Goal: Transaction & Acquisition: Download file/media

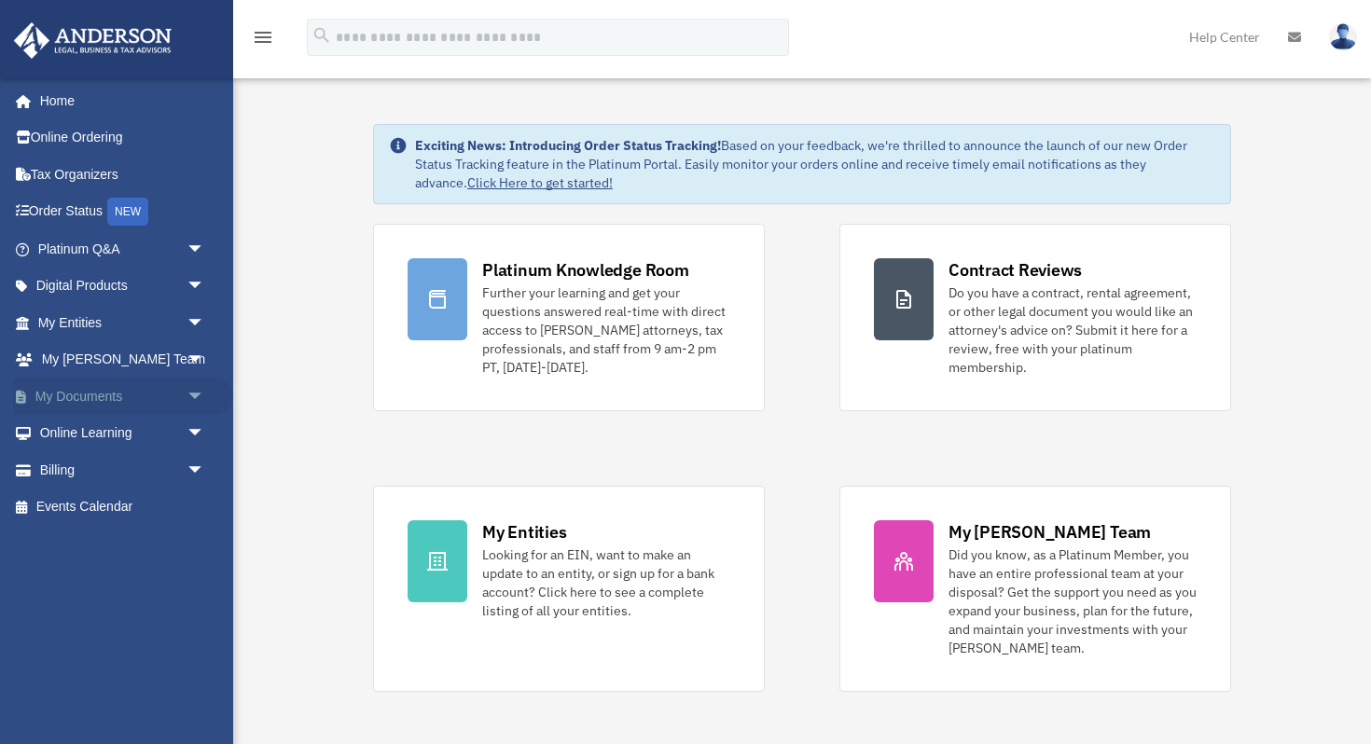
click at [63, 387] on link "My Documents arrow_drop_down" at bounding box center [123, 396] width 220 height 37
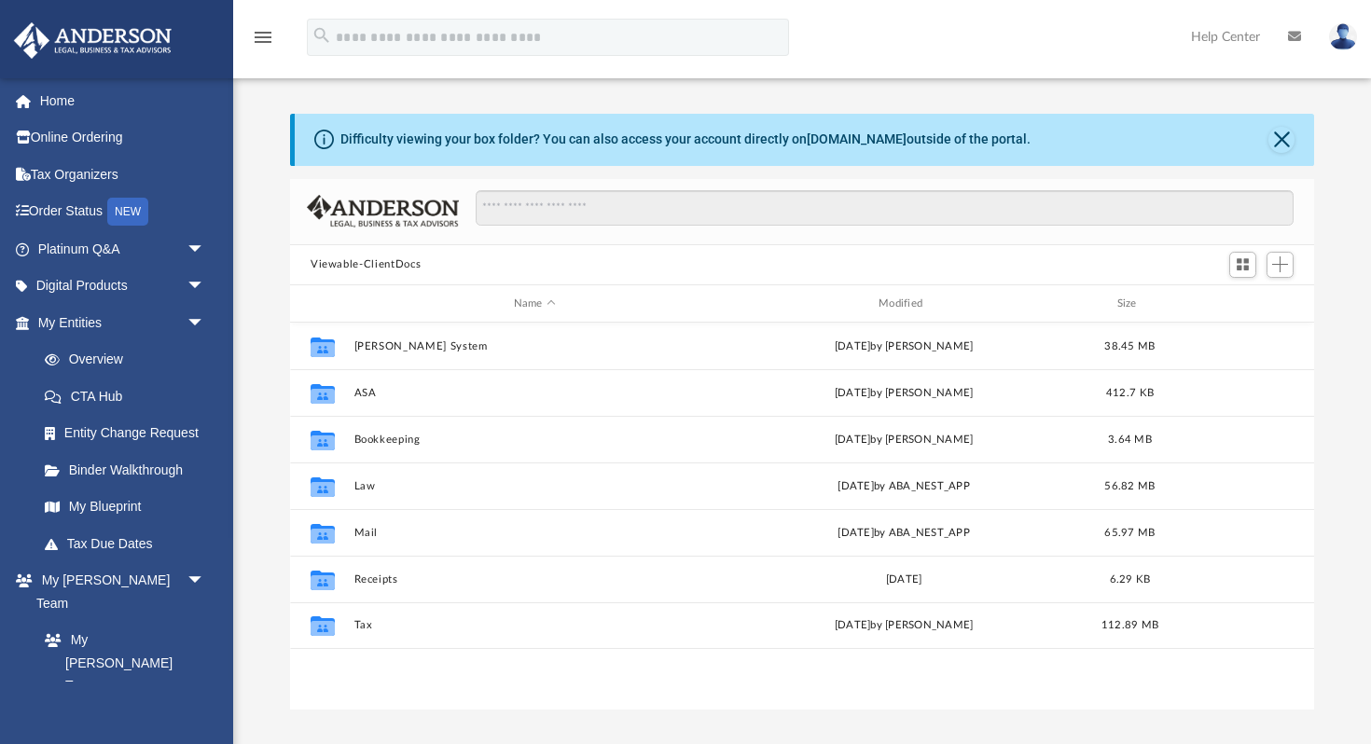
scroll to position [424, 1024]
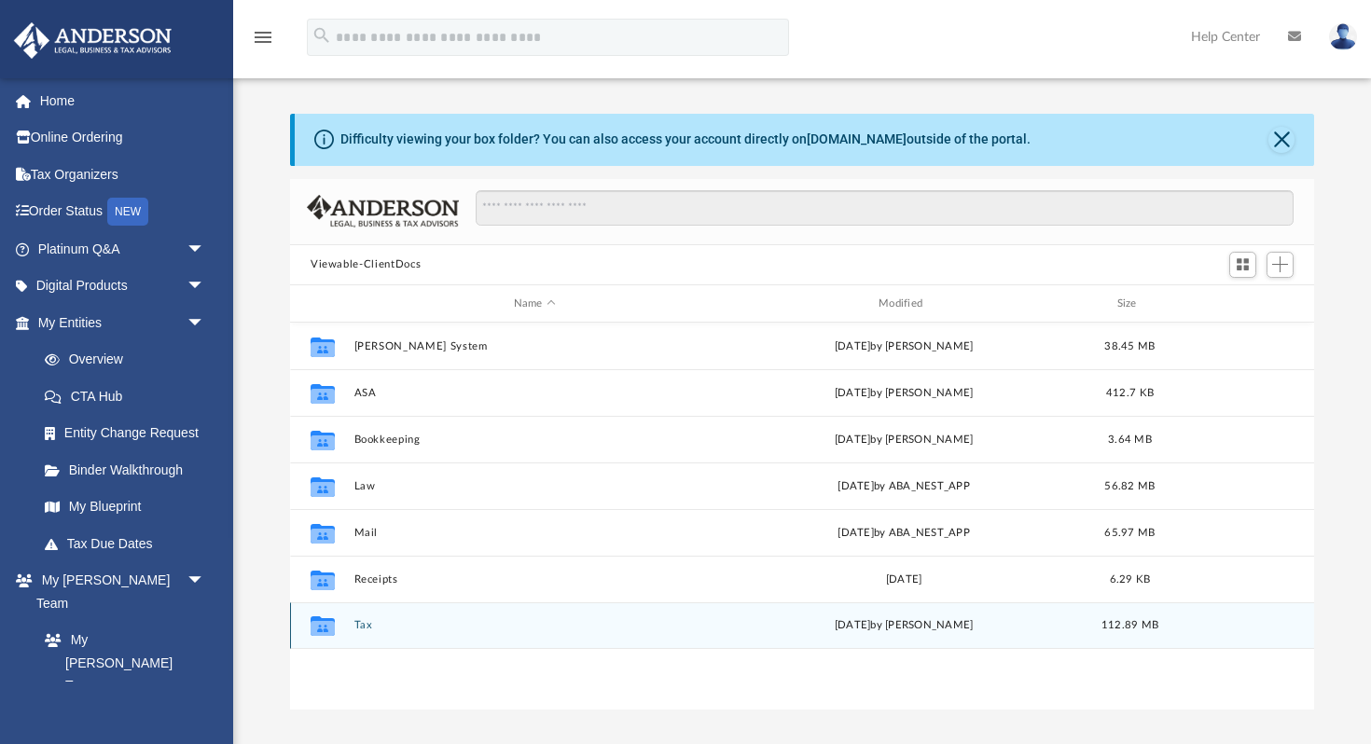
click at [364, 616] on div "Collaborated Folder Tax [DATE] by [PERSON_NAME] 112.89 MB" at bounding box center [802, 626] width 1024 height 47
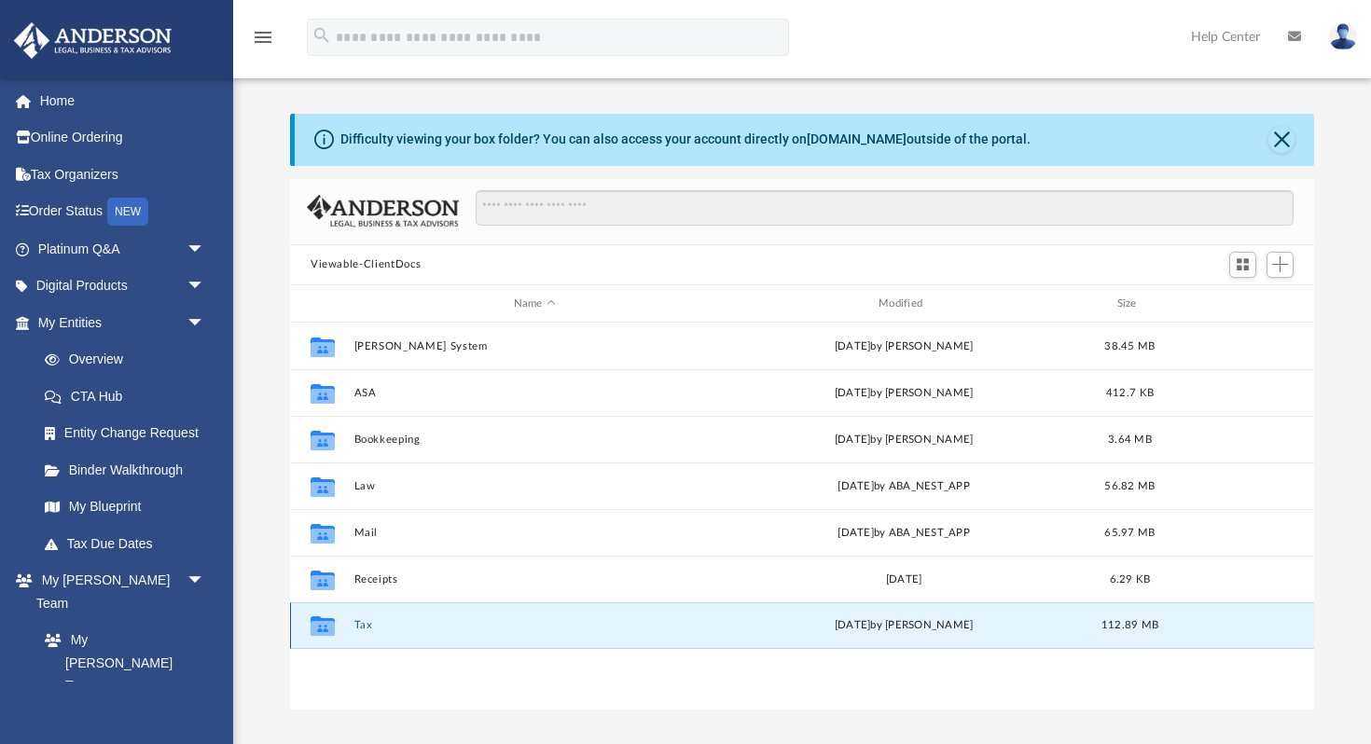
click at [364, 616] on div "Collaborated Folder Tax [DATE] by [PERSON_NAME] 112.89 MB" at bounding box center [802, 626] width 1024 height 47
click at [362, 626] on button "Tax" at bounding box center [535, 626] width 361 height 12
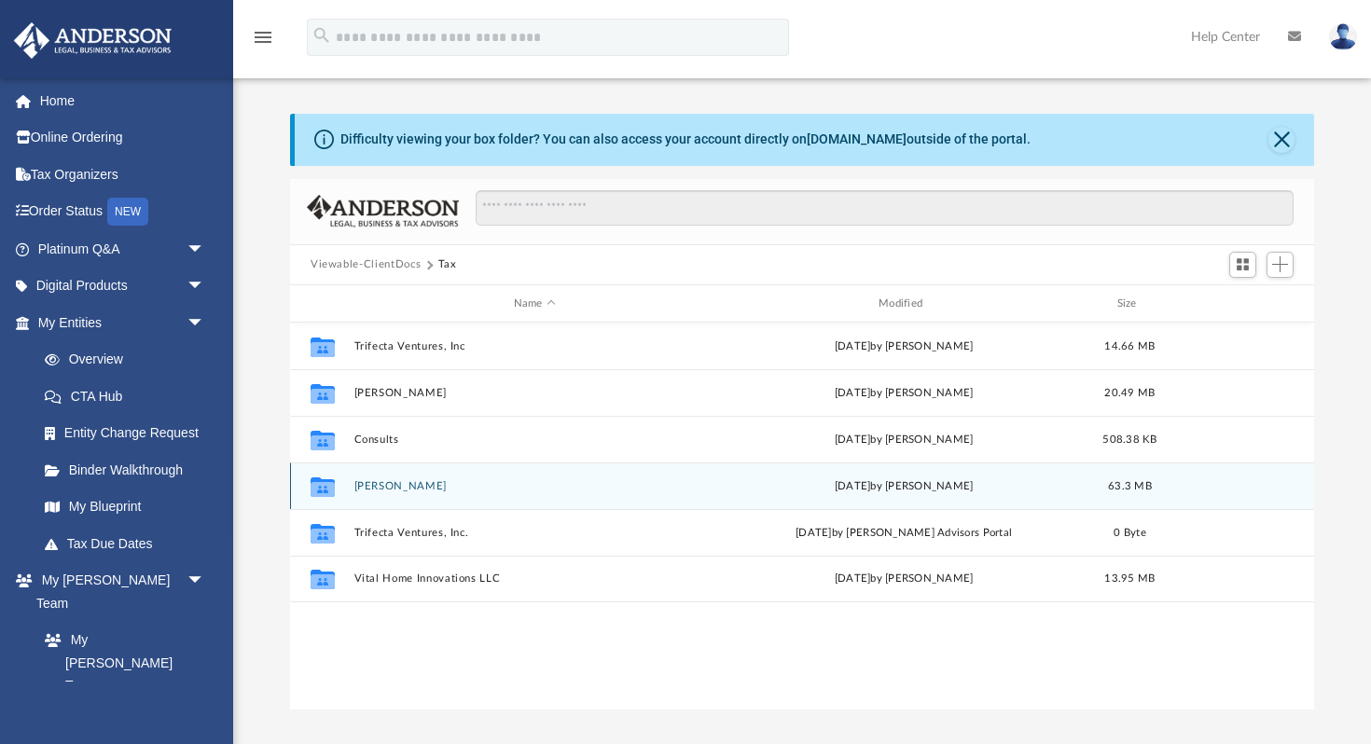
click at [376, 491] on button "[PERSON_NAME]" at bounding box center [535, 486] width 361 height 12
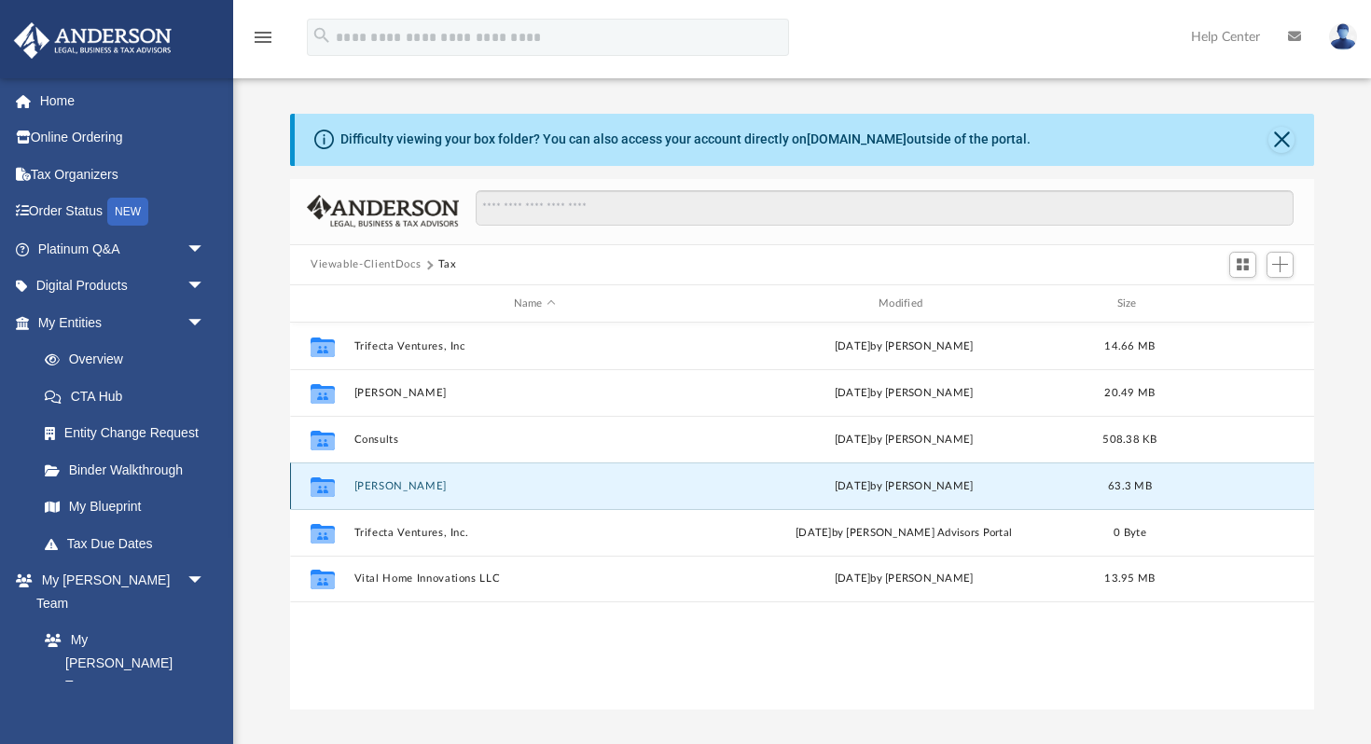
click at [376, 491] on button "[PERSON_NAME]" at bounding box center [535, 486] width 361 height 12
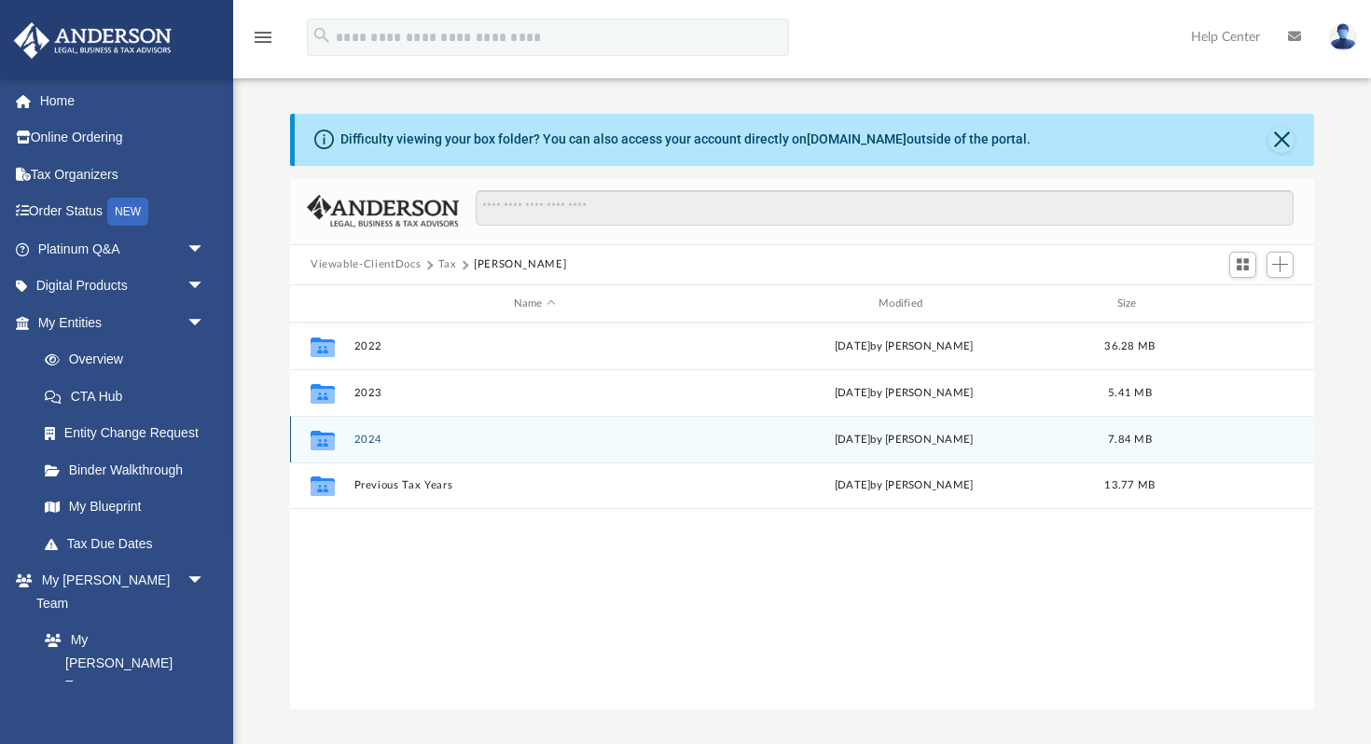
click at [366, 438] on button "2024" at bounding box center [535, 440] width 361 height 12
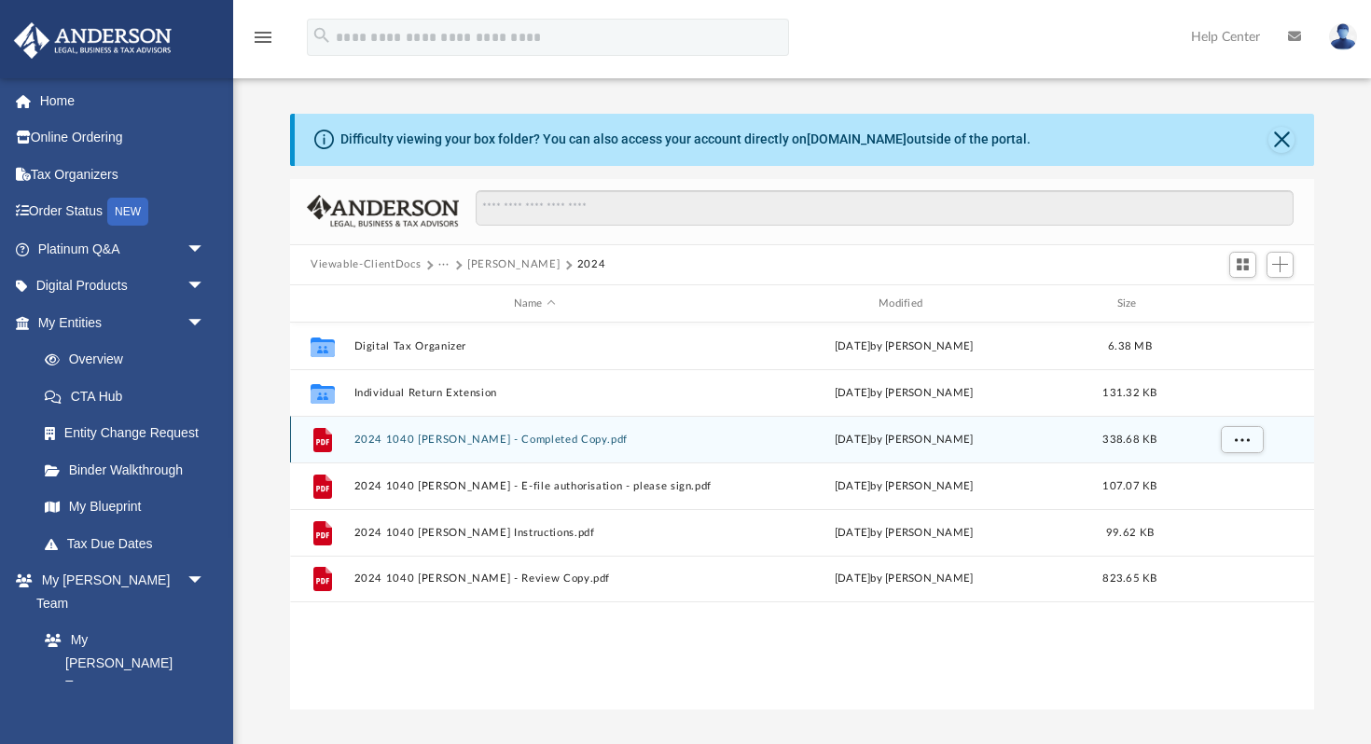
click at [519, 435] on button "2024 1040 [PERSON_NAME] - Completed Copy.pdf" at bounding box center [535, 440] width 361 height 12
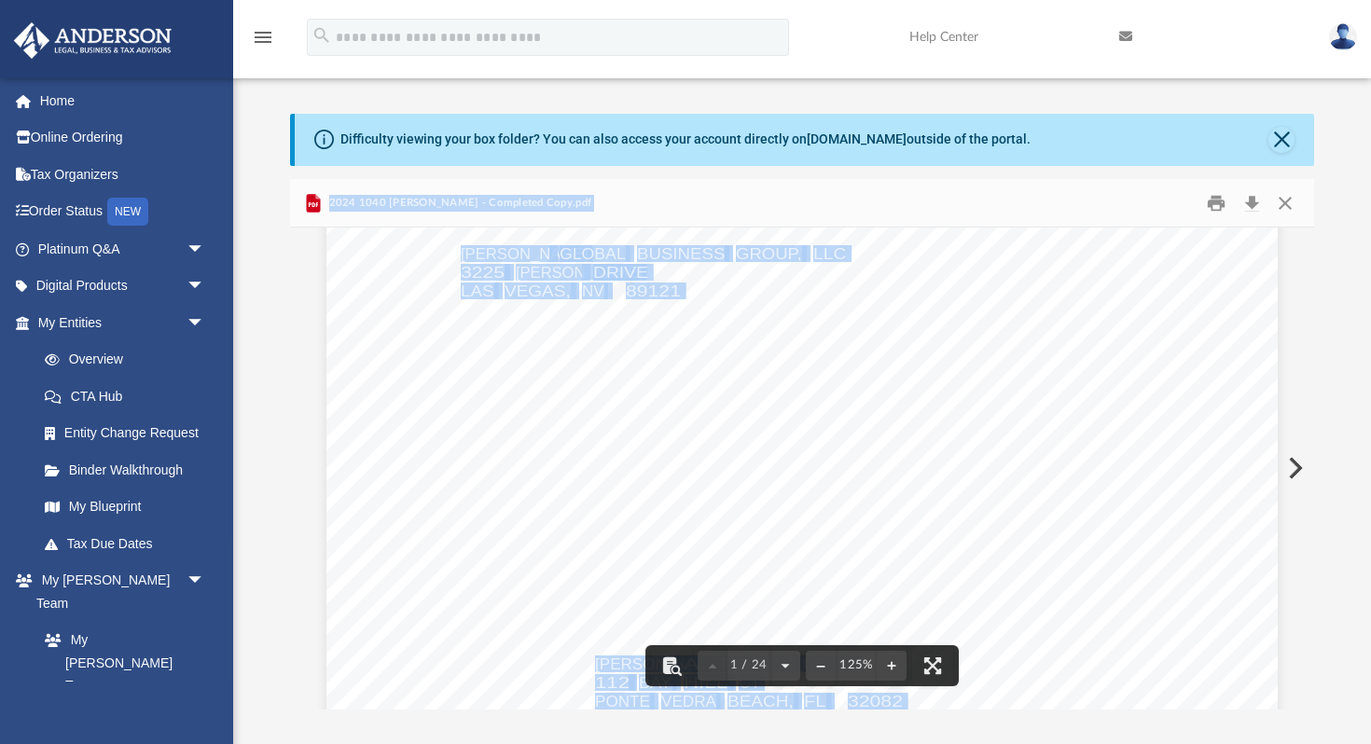
scroll to position [0, 0]
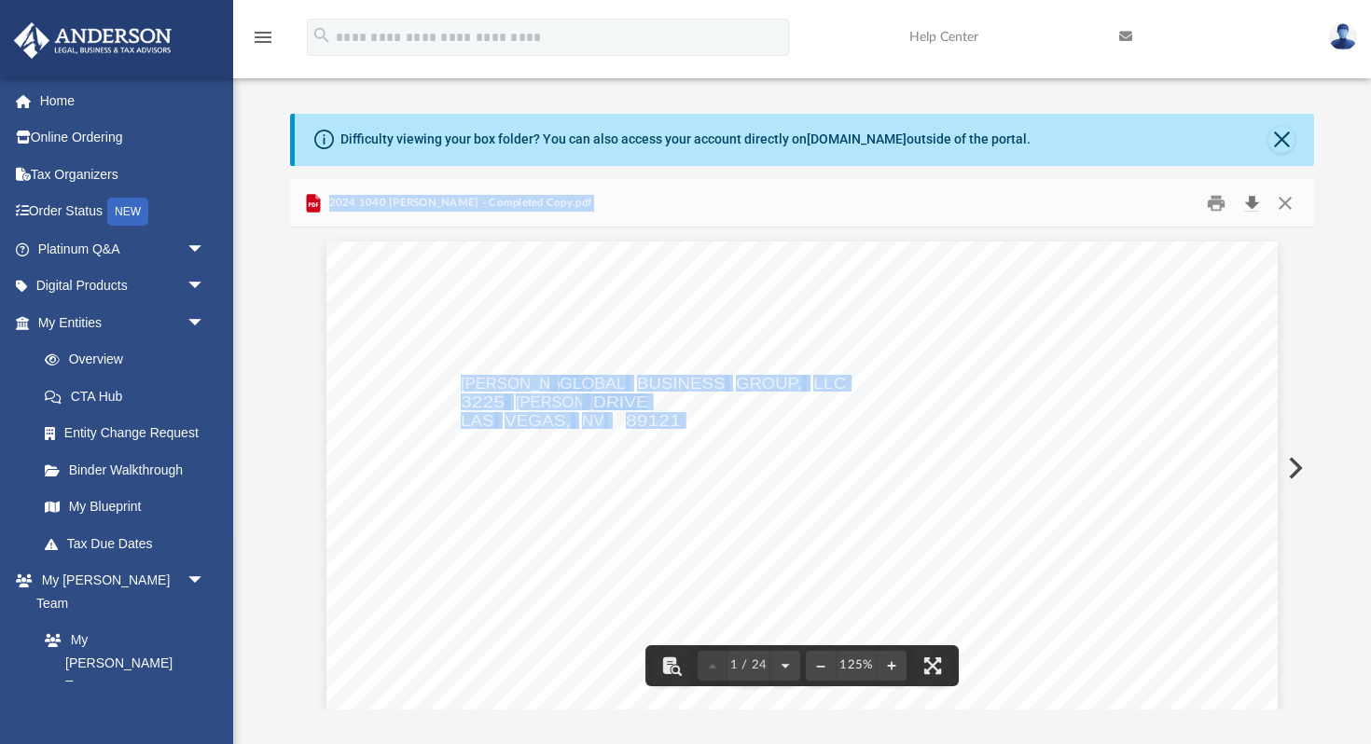
click at [1251, 202] on button "Download" at bounding box center [1252, 202] width 34 height 29
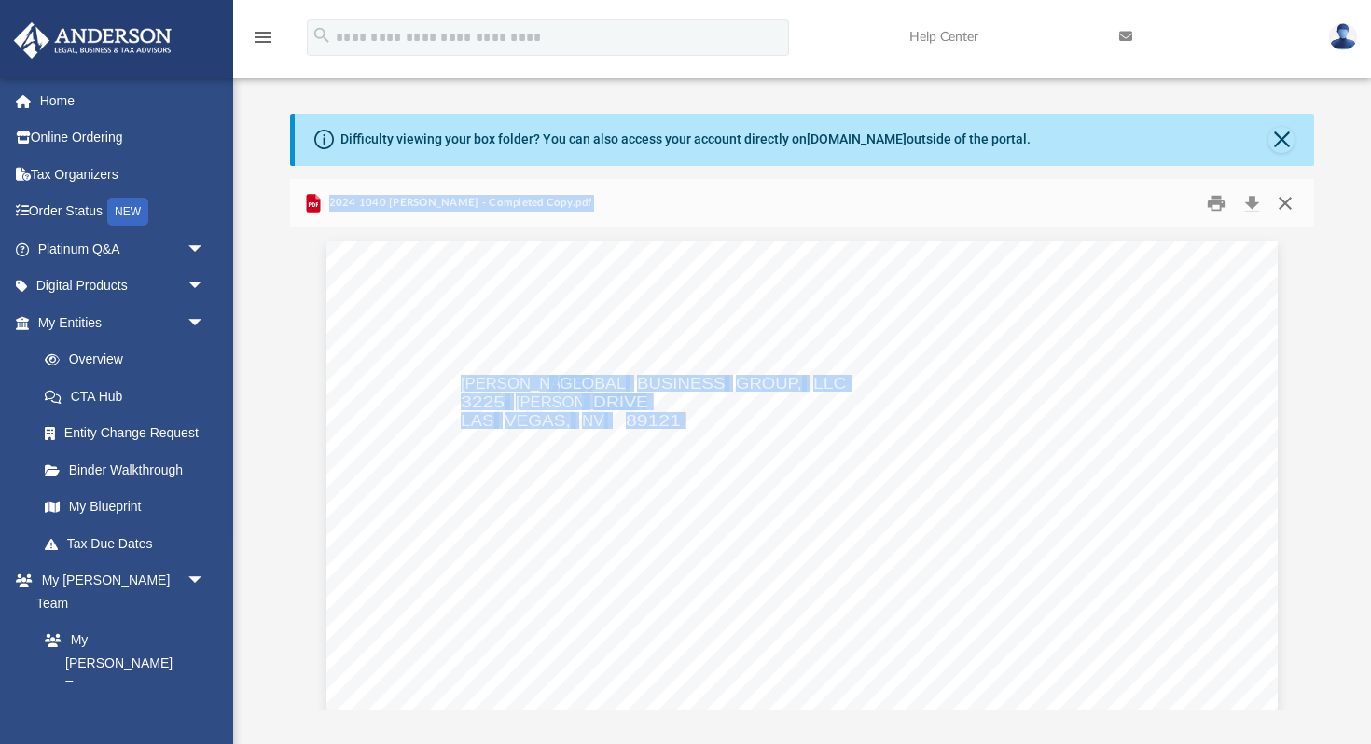
click at [1292, 198] on button "Close" at bounding box center [1286, 202] width 34 height 29
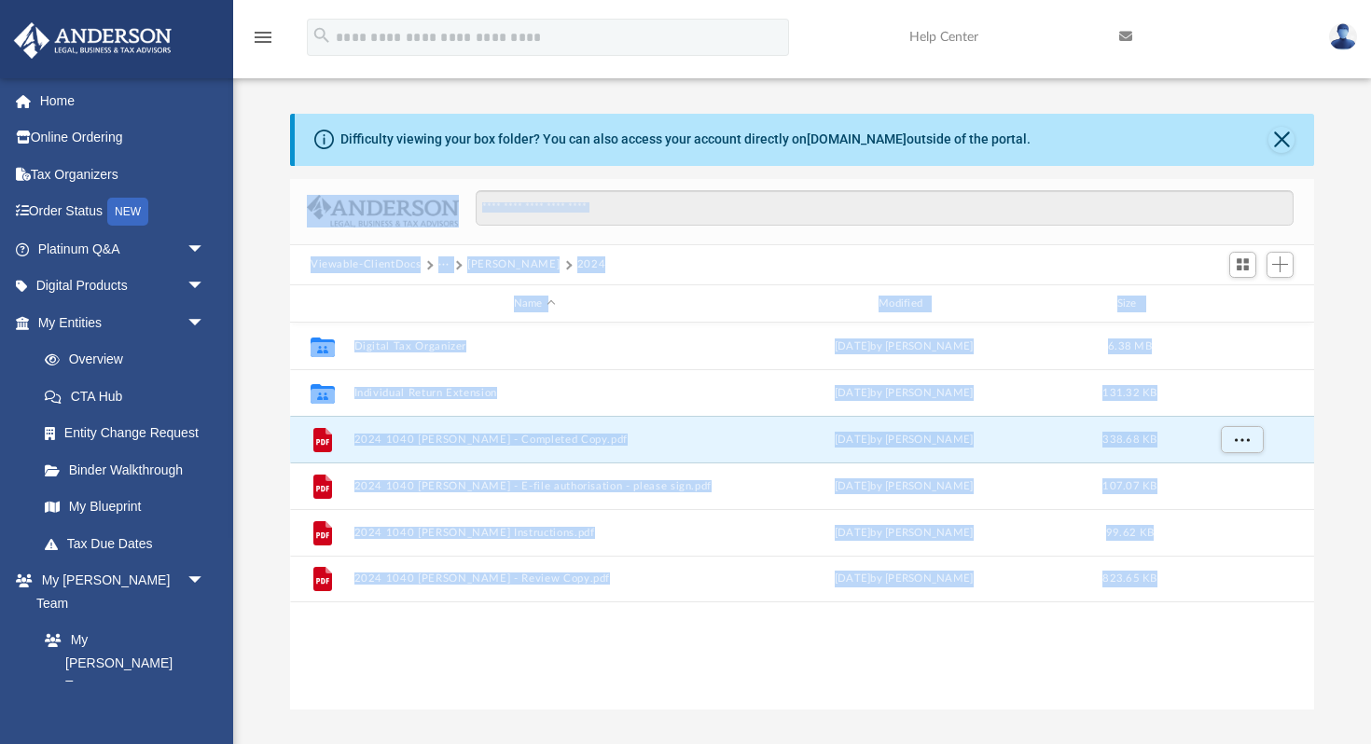
click at [506, 261] on button "[PERSON_NAME]" at bounding box center [513, 265] width 92 height 17
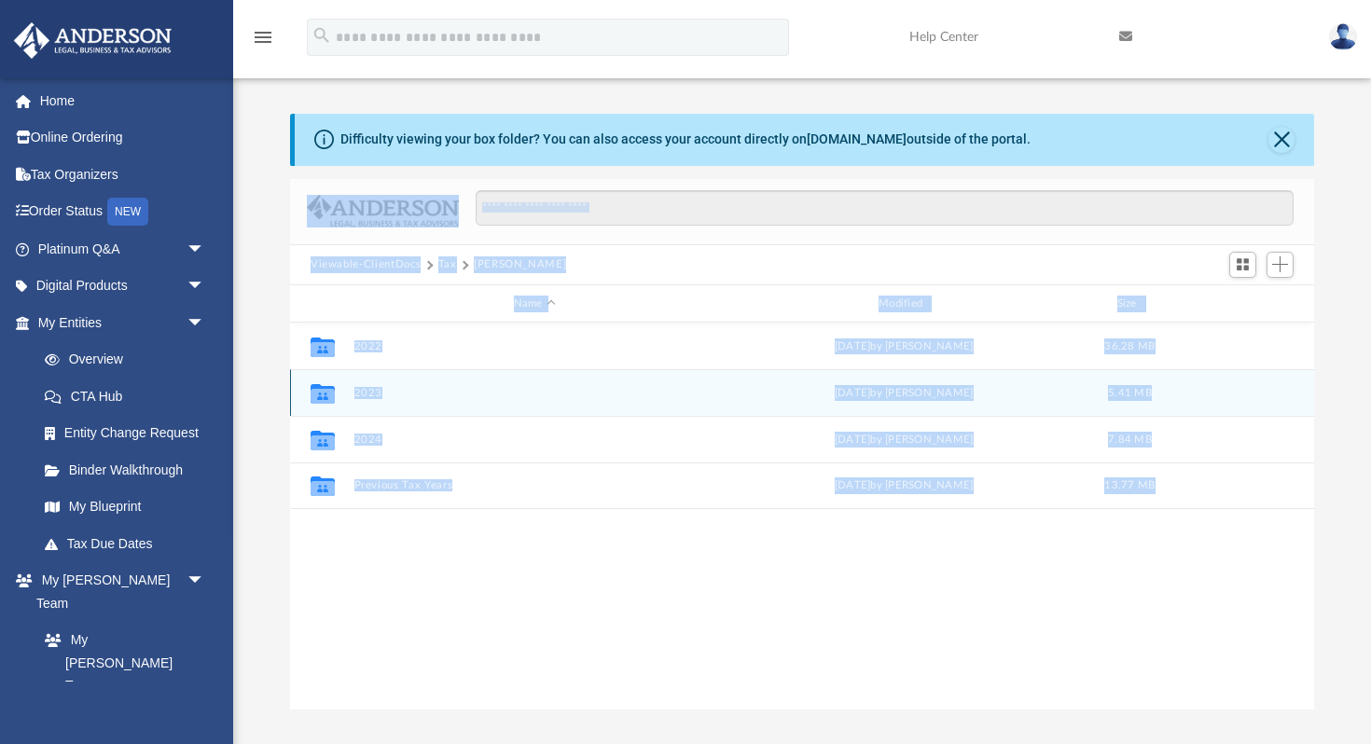
click at [361, 391] on button "2023" at bounding box center [535, 393] width 361 height 12
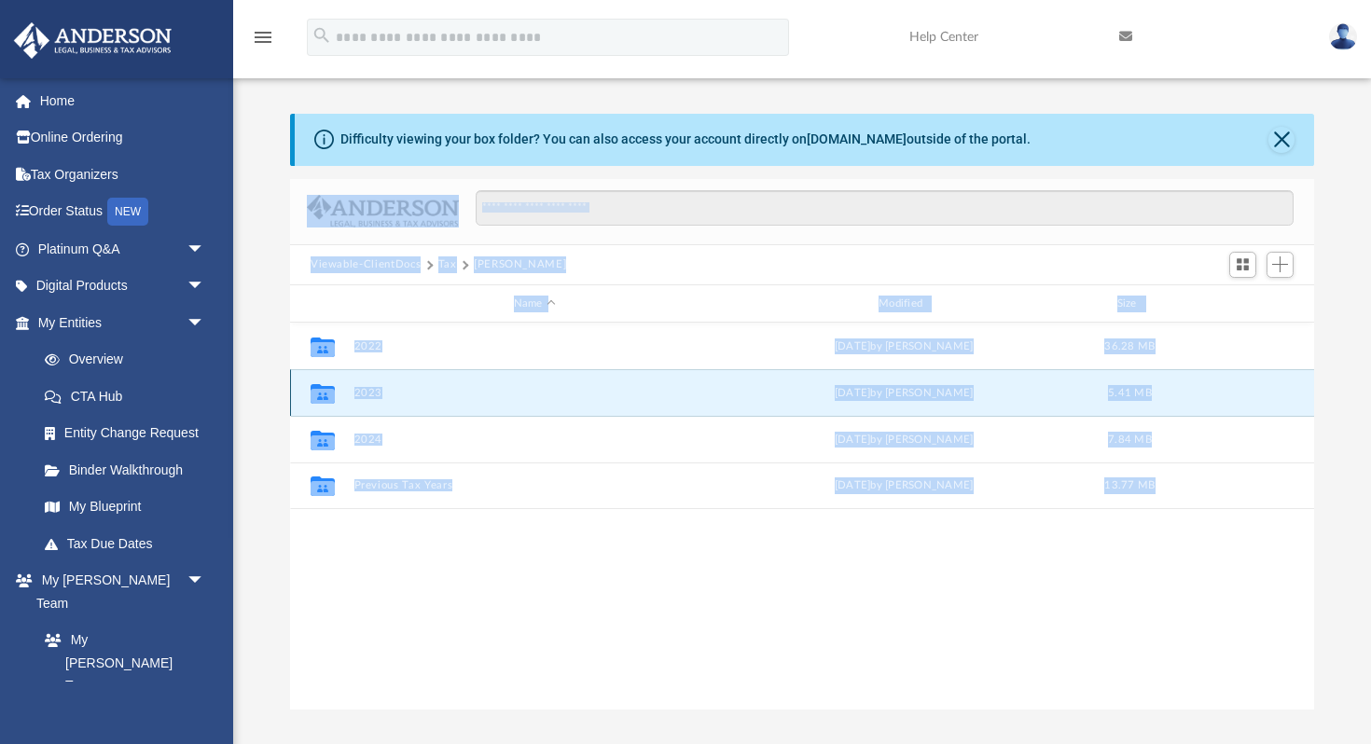
click at [361, 391] on button "2023" at bounding box center [535, 393] width 361 height 12
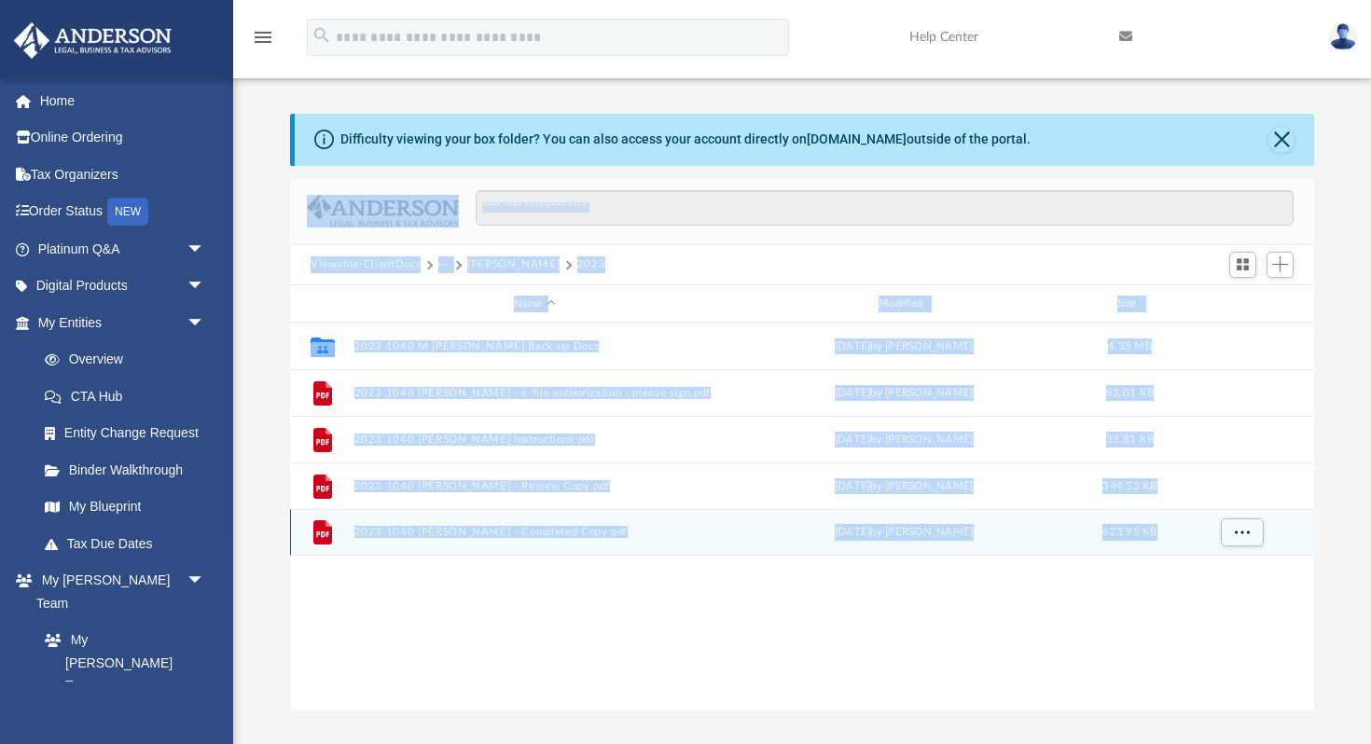
click at [491, 534] on button "2023 1040 [PERSON_NAME] - Completed Copy.pdf" at bounding box center [535, 533] width 361 height 12
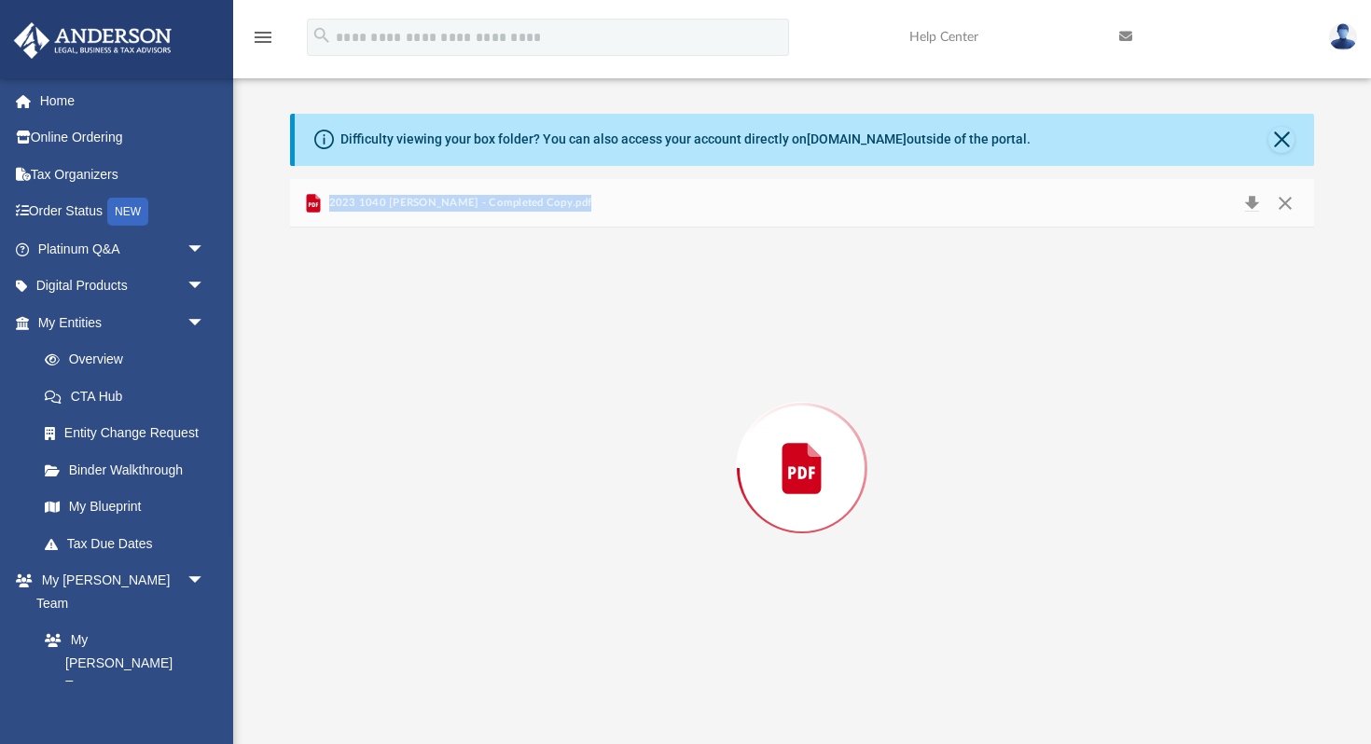
click at [491, 534] on div "Preview" at bounding box center [802, 468] width 1024 height 481
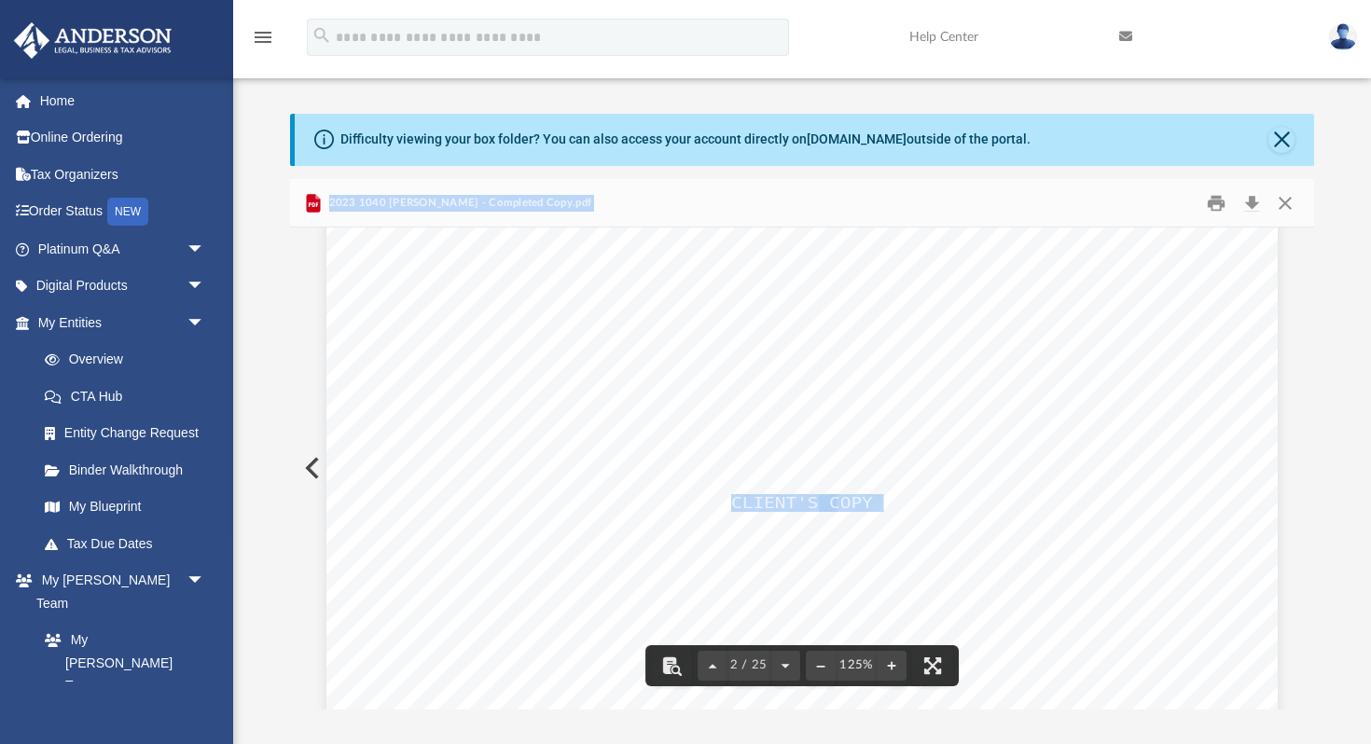
click at [257, 553] on div "Difficulty viewing your box folder? You can also access your account directly o…" at bounding box center [802, 412] width 1138 height 596
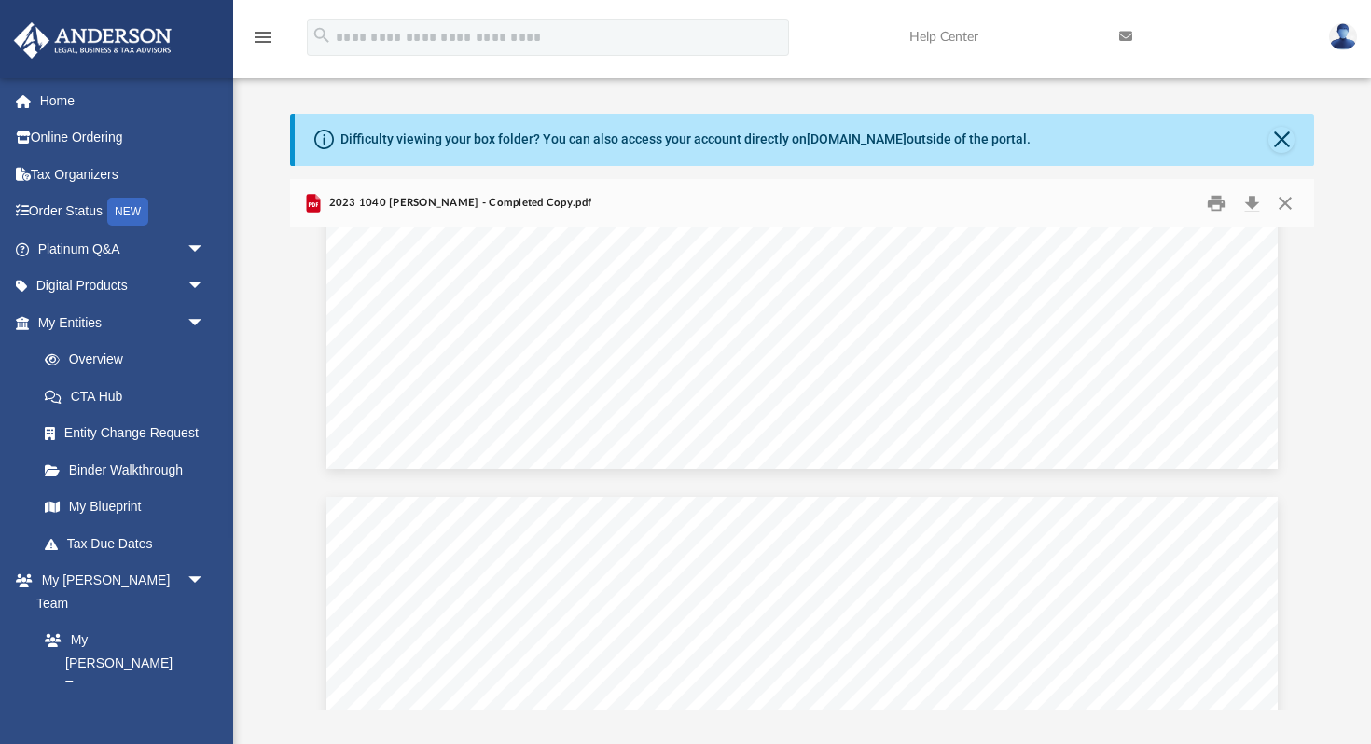
scroll to position [2289, 0]
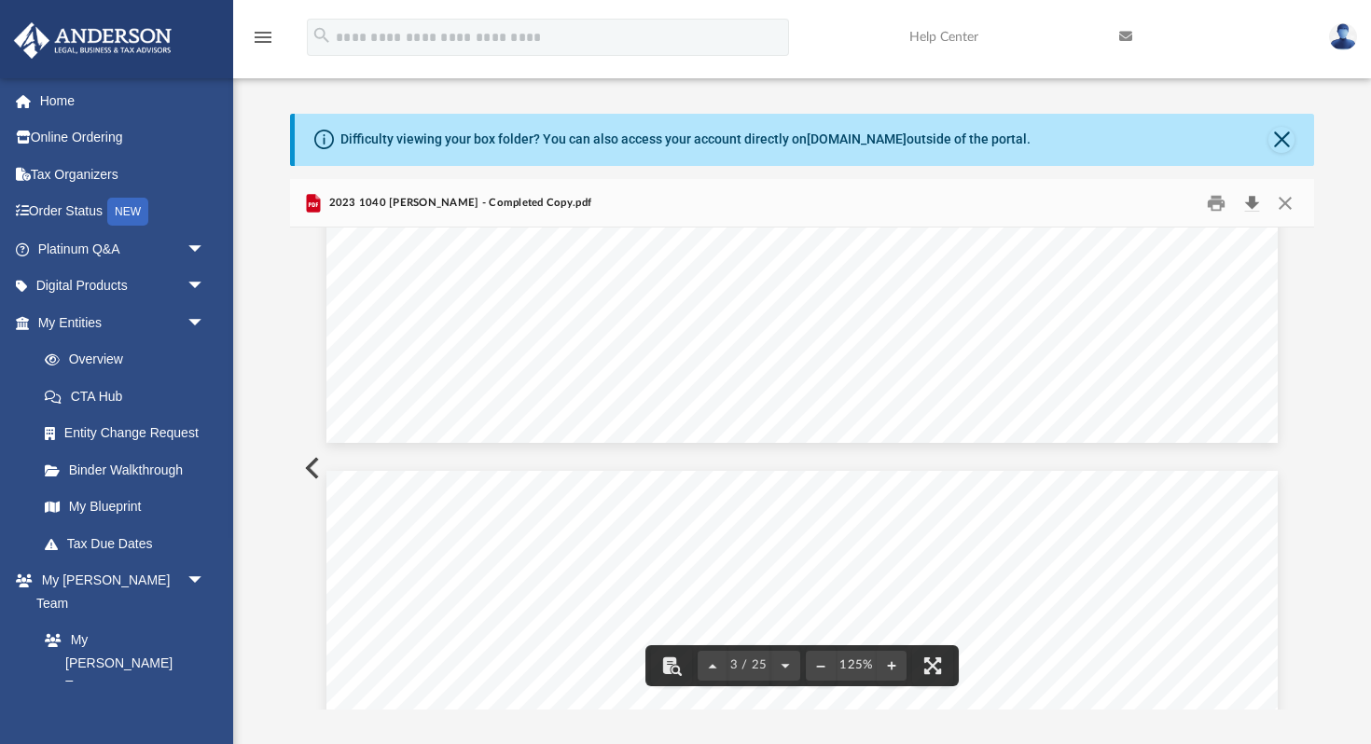
click at [1255, 202] on button "Download" at bounding box center [1252, 202] width 34 height 29
click at [1251, 199] on button "Download" at bounding box center [1252, 202] width 34 height 29
click at [1291, 200] on button "Close" at bounding box center [1286, 202] width 34 height 29
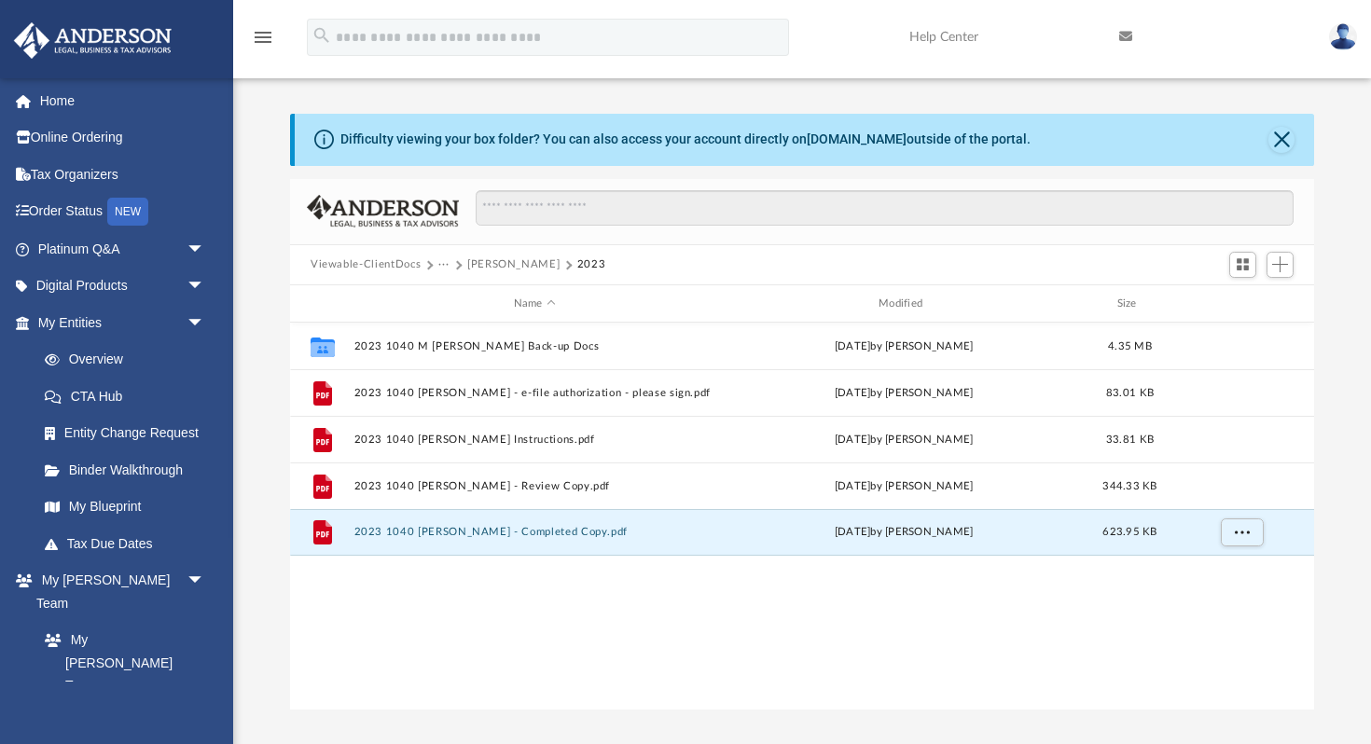
click at [500, 262] on button "[PERSON_NAME]" at bounding box center [513, 265] width 92 height 17
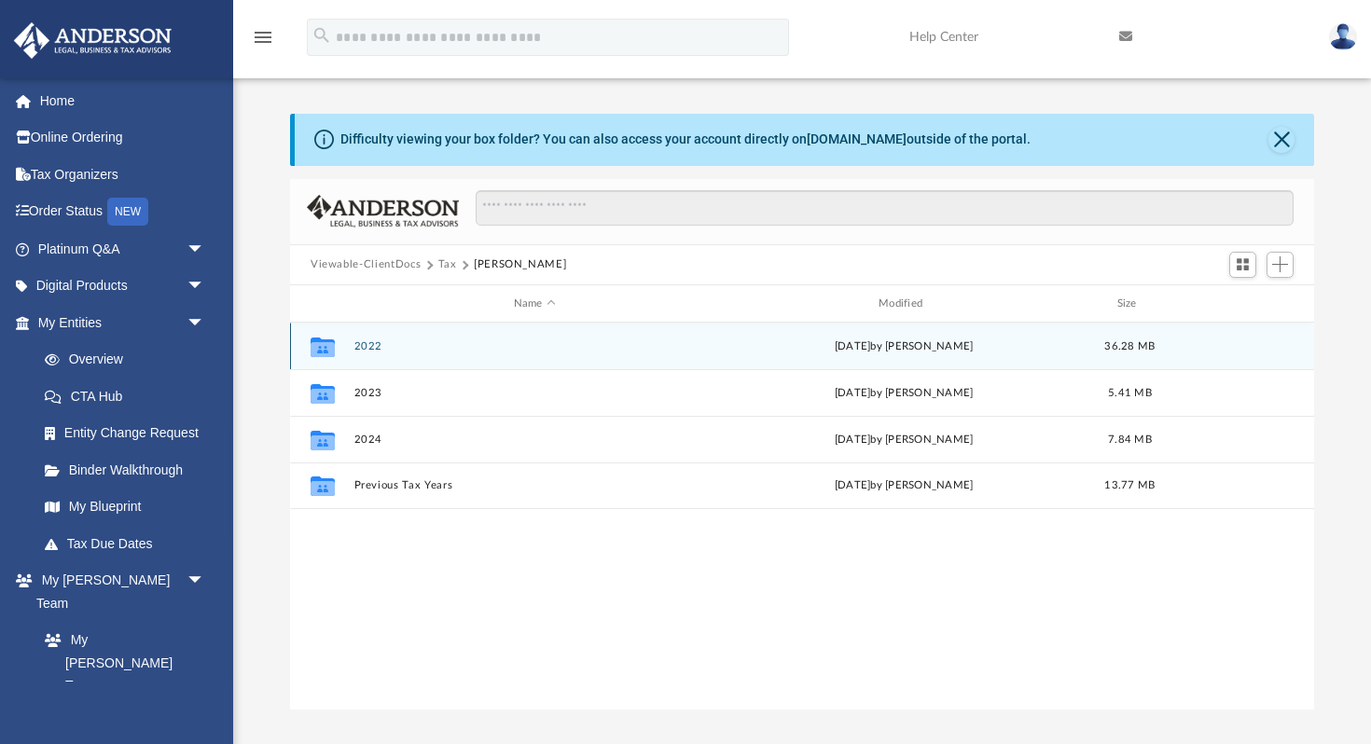
click at [362, 345] on button "2022" at bounding box center [535, 347] width 361 height 12
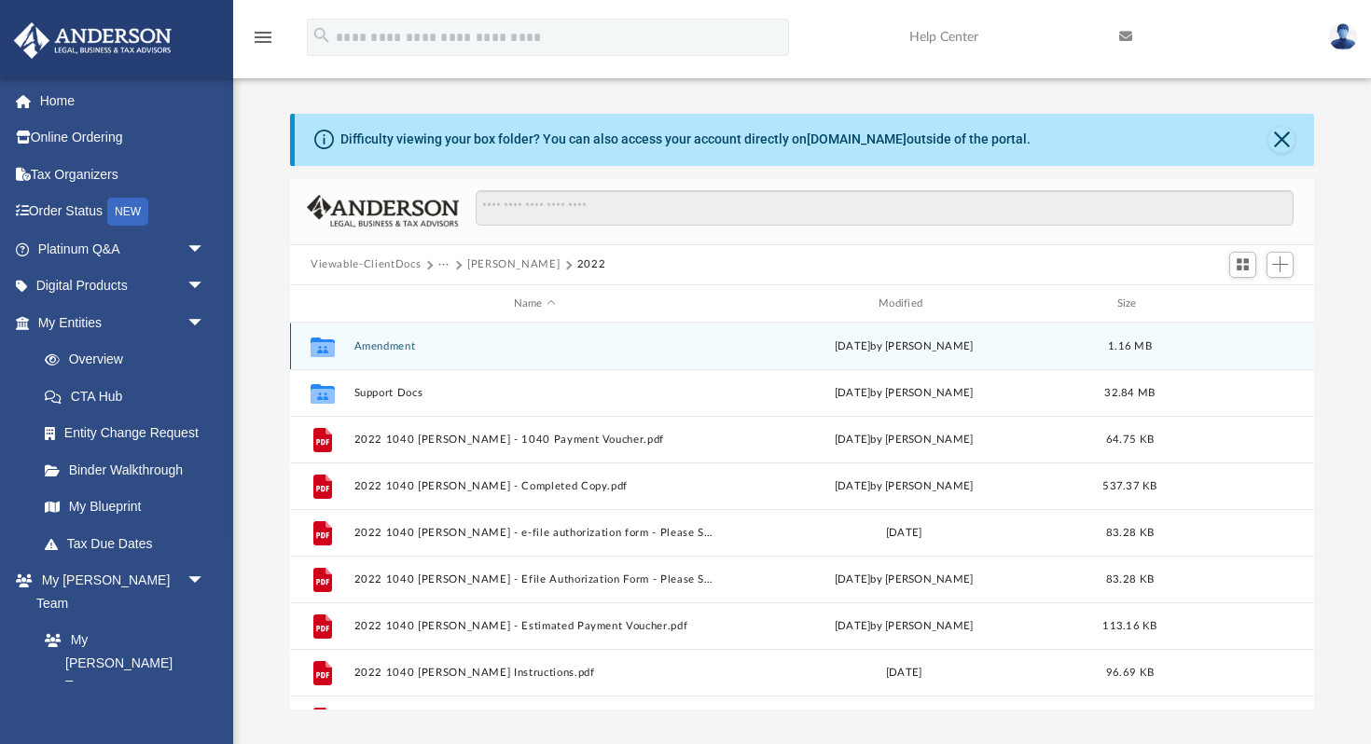
click at [362, 343] on button "Amendment" at bounding box center [535, 347] width 361 height 12
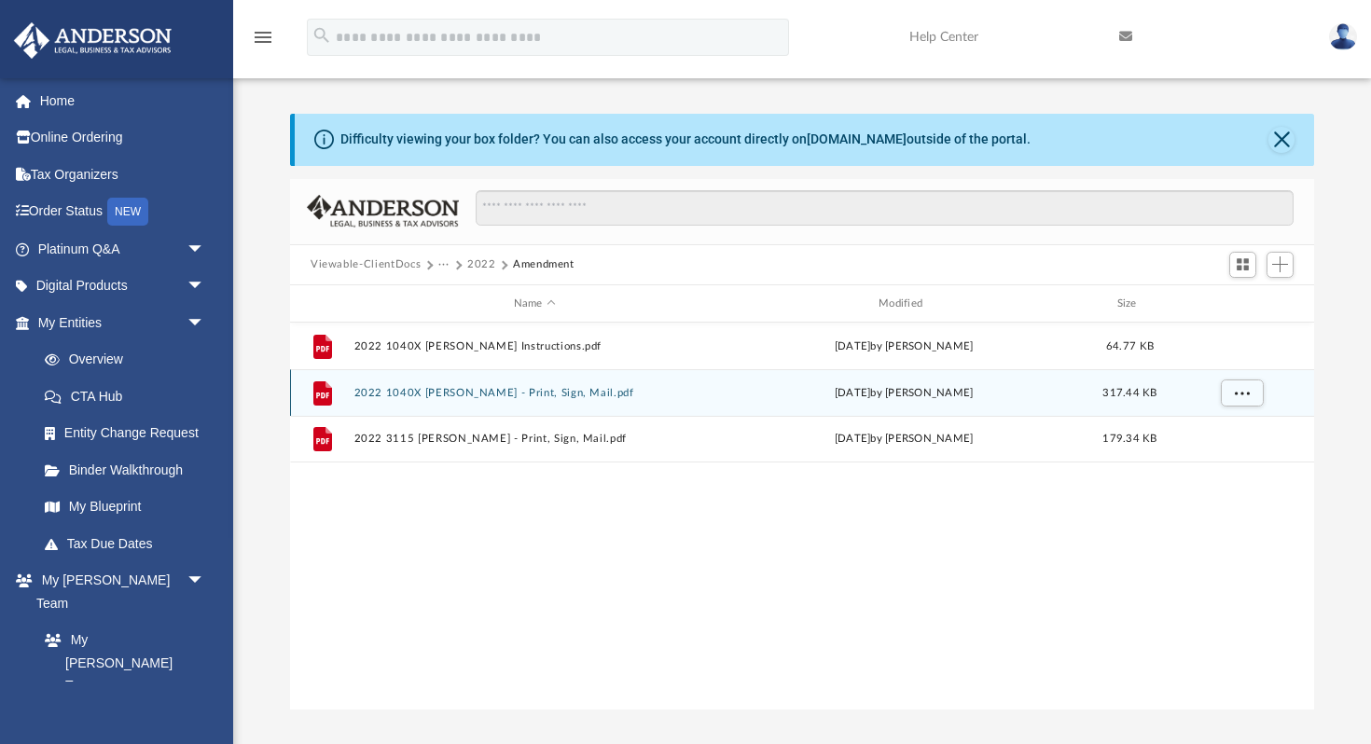
click at [401, 385] on div "File 2022 1040X [PERSON_NAME] - Print, Sign, Mail.pdf [DATE] by [PERSON_NAME] 3…" at bounding box center [802, 392] width 1024 height 47
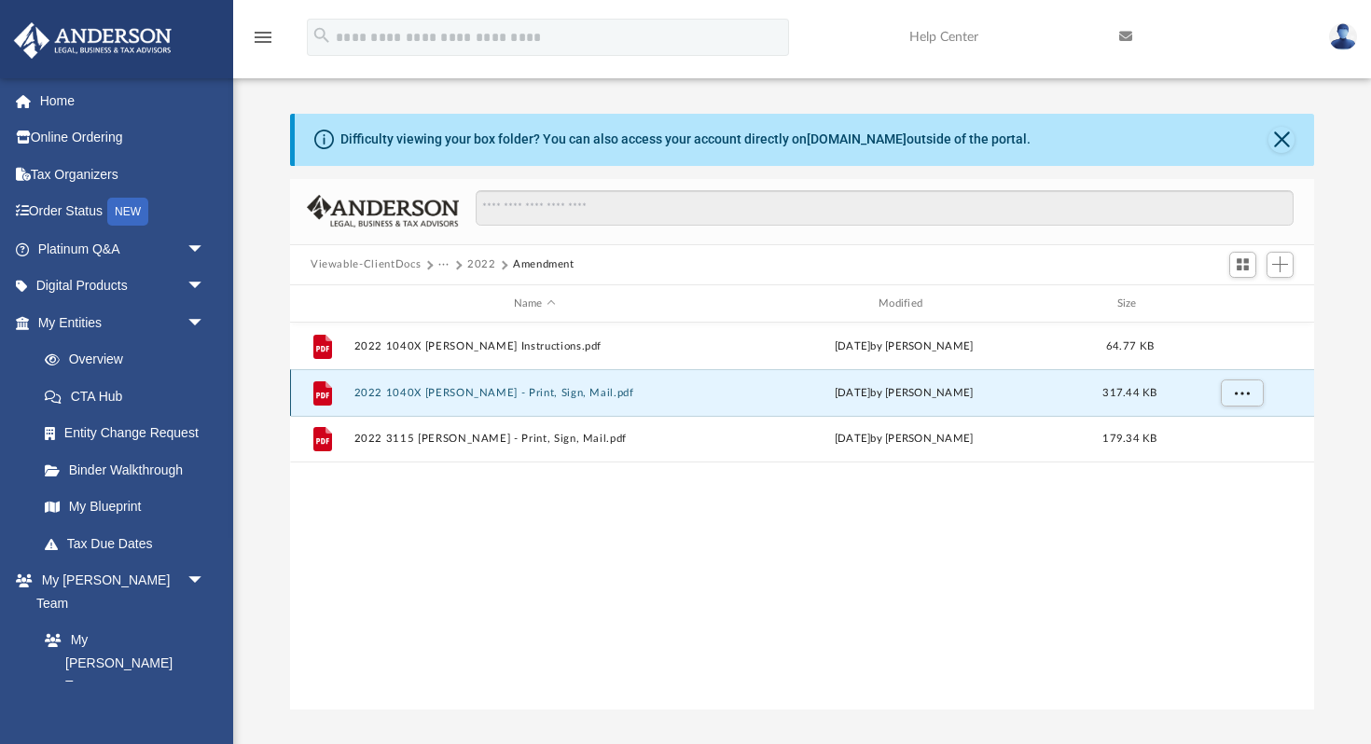
click at [401, 385] on div "File 2022 1040X [PERSON_NAME] - Print, Sign, Mail.pdf [DATE] by [PERSON_NAME] 3…" at bounding box center [802, 392] width 1024 height 47
click at [315, 385] on icon "grid" at bounding box center [322, 394] width 19 height 24
click at [436, 397] on button "2022 1040X [PERSON_NAME] - Print, Sign, Mail.pdf" at bounding box center [535, 393] width 361 height 12
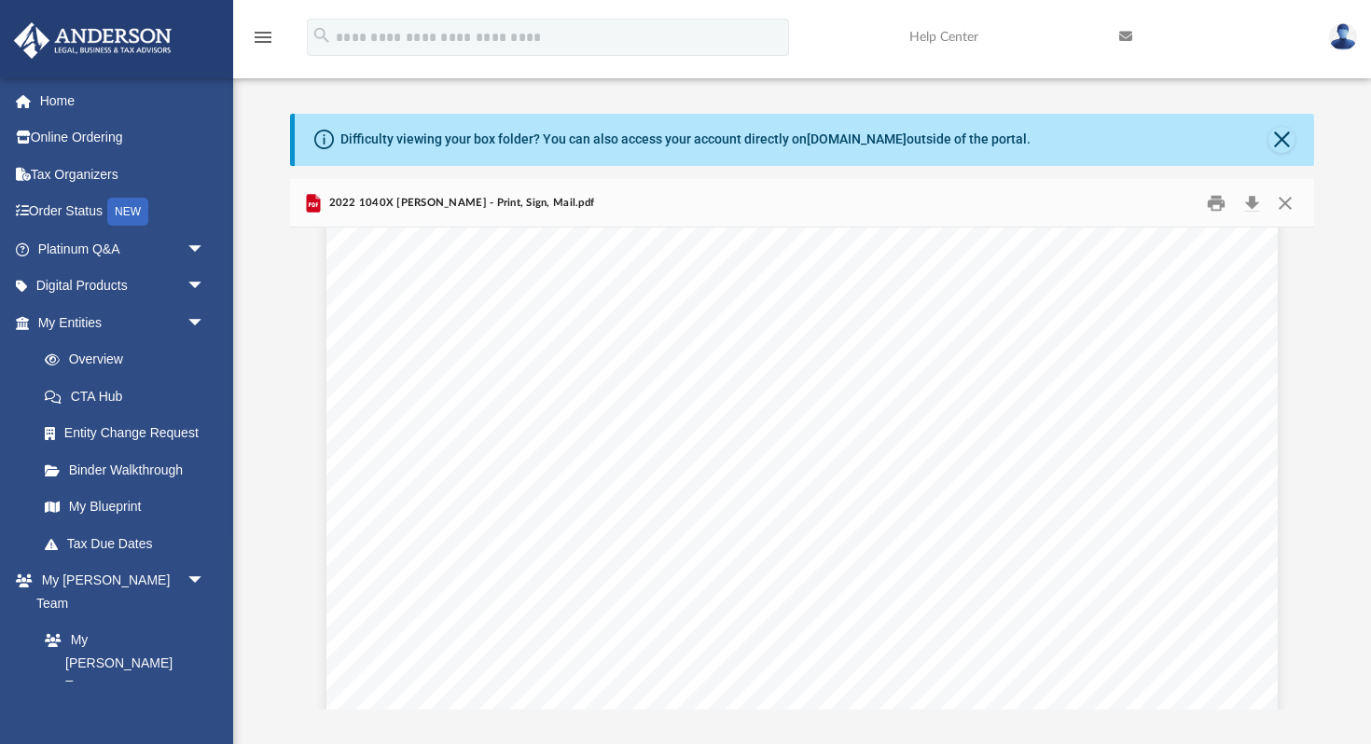
scroll to position [26863, 0]
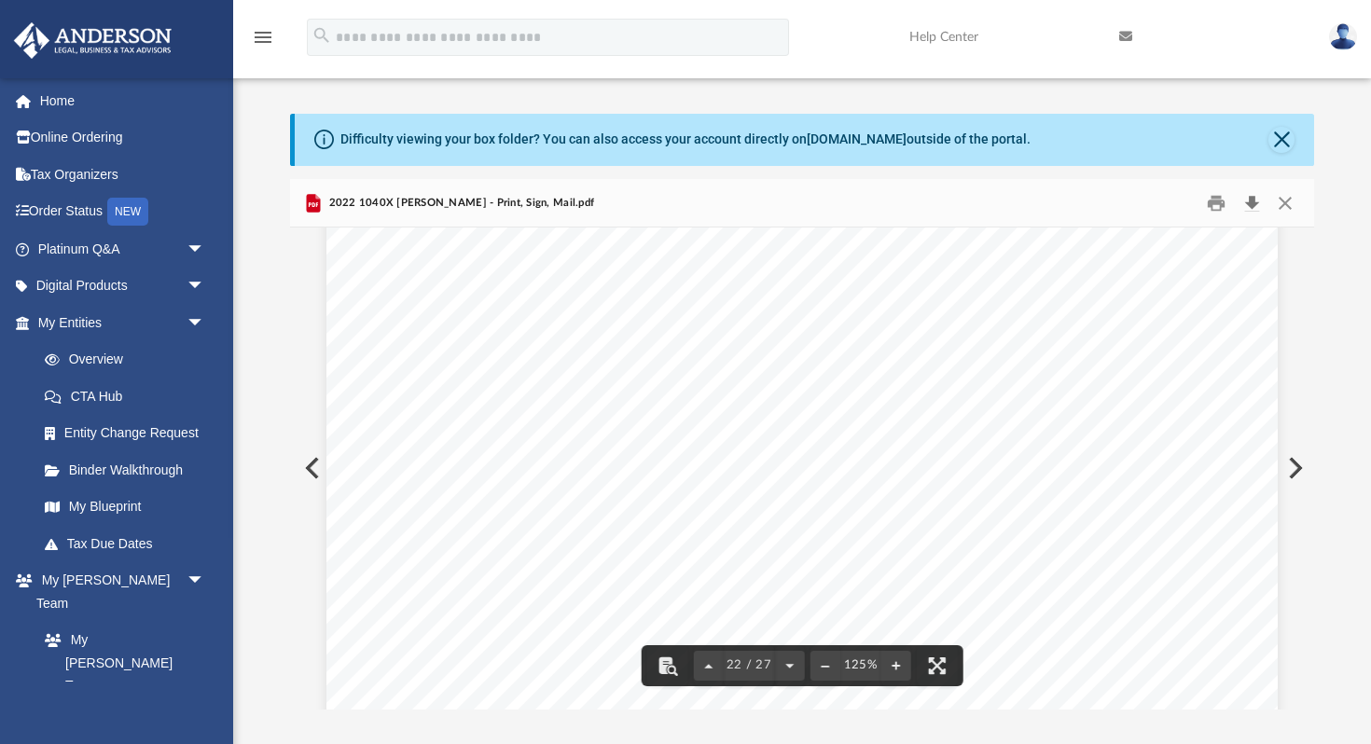
click at [1259, 204] on button "Download" at bounding box center [1252, 202] width 34 height 29
